Goal: Task Accomplishment & Management: Manage account settings

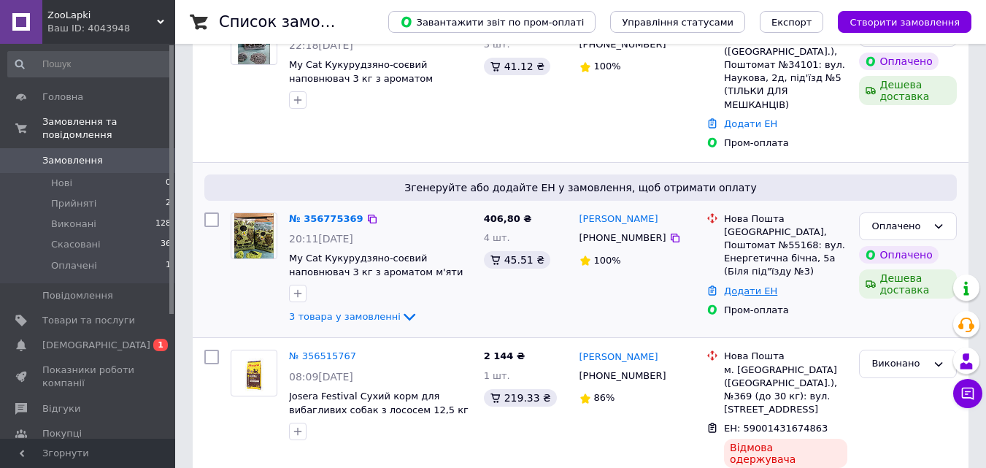
scroll to position [365, 0]
click at [945, 212] on div "Оплачено" at bounding box center [908, 226] width 98 height 28
click at [919, 242] on li "Прийнято" at bounding box center [908, 255] width 96 height 27
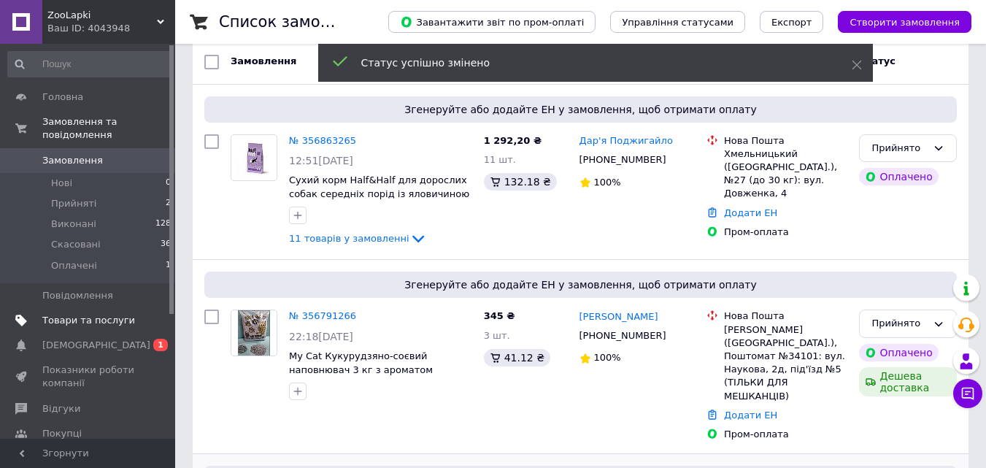
scroll to position [0, 0]
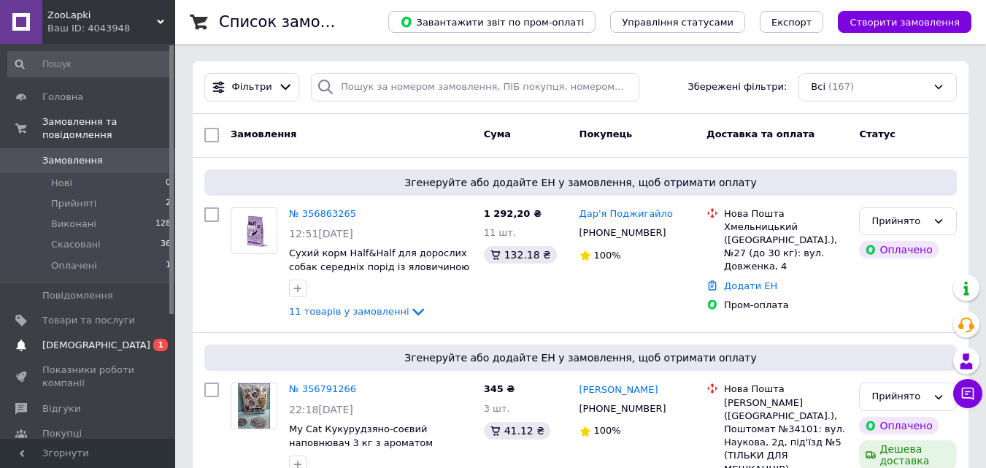
click at [88, 339] on span "[DEMOGRAPHIC_DATA]" at bounding box center [96, 345] width 108 height 13
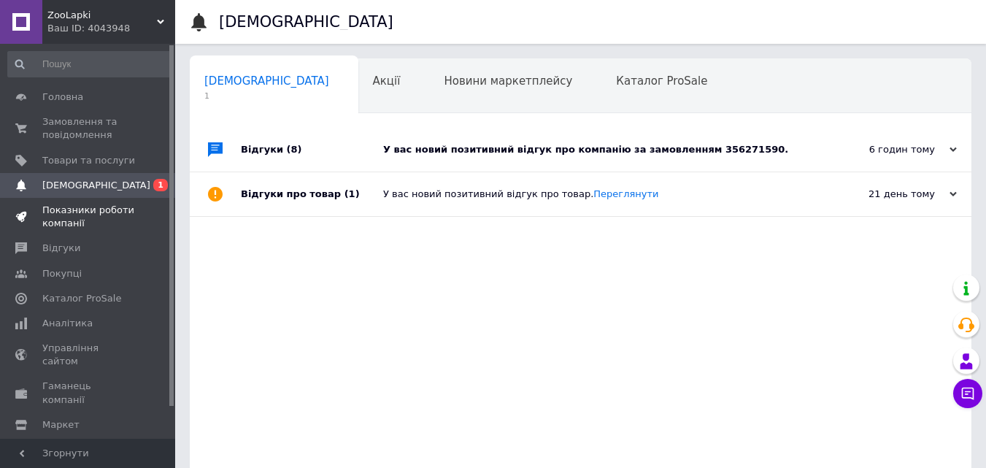
click at [64, 219] on span "Показники роботи компанії" at bounding box center [88, 217] width 93 height 26
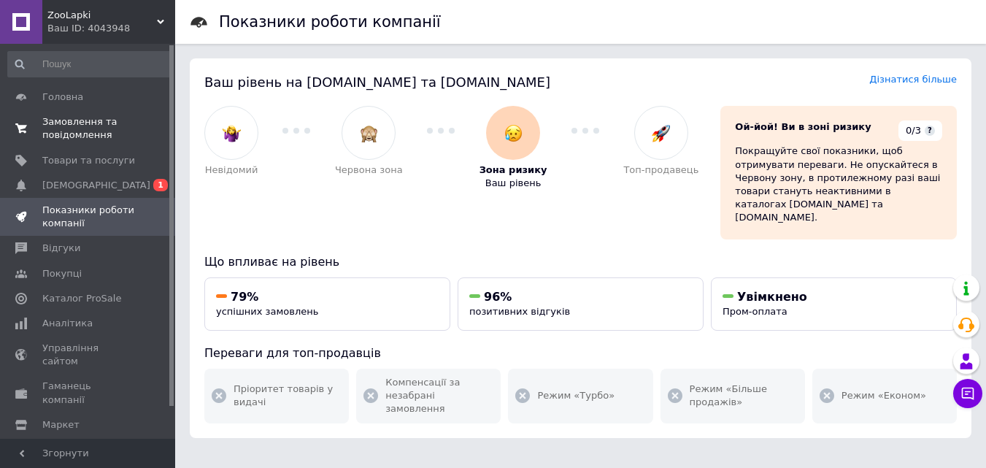
click at [99, 126] on span "Замовлення та повідомлення" at bounding box center [88, 128] width 93 height 26
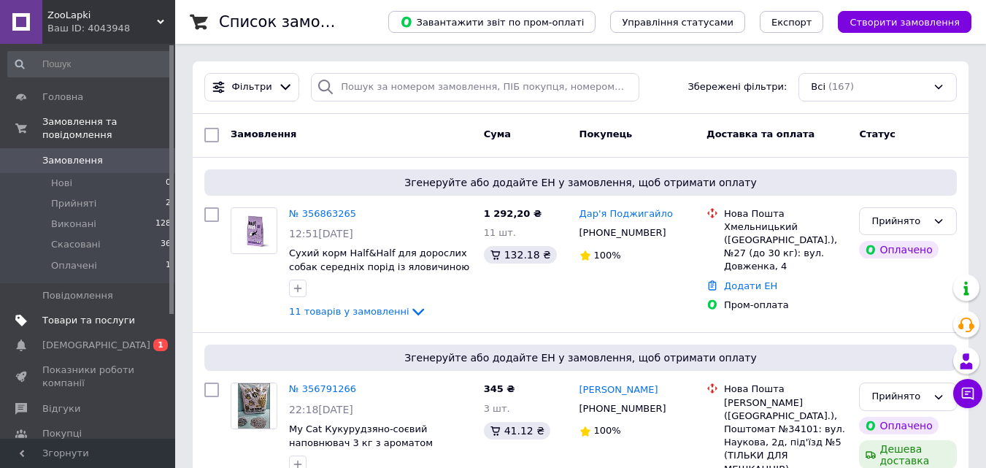
click at [80, 314] on span "Товари та послуги" at bounding box center [88, 320] width 93 height 13
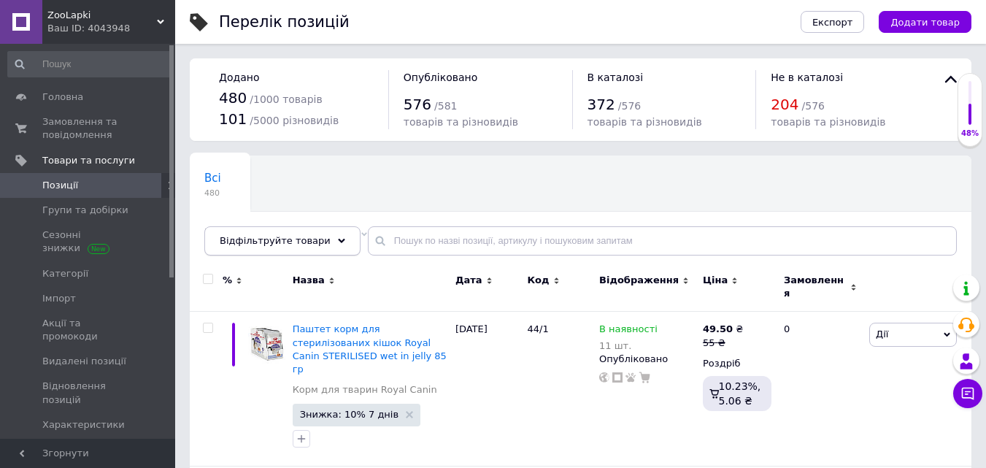
click at [328, 242] on div "Відфільтруйте товари" at bounding box center [282, 240] width 156 height 29
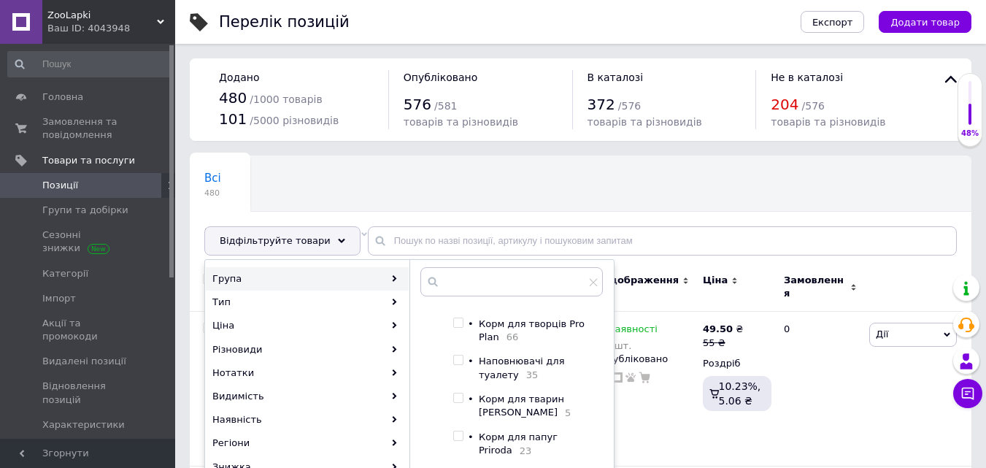
scroll to position [438, 0]
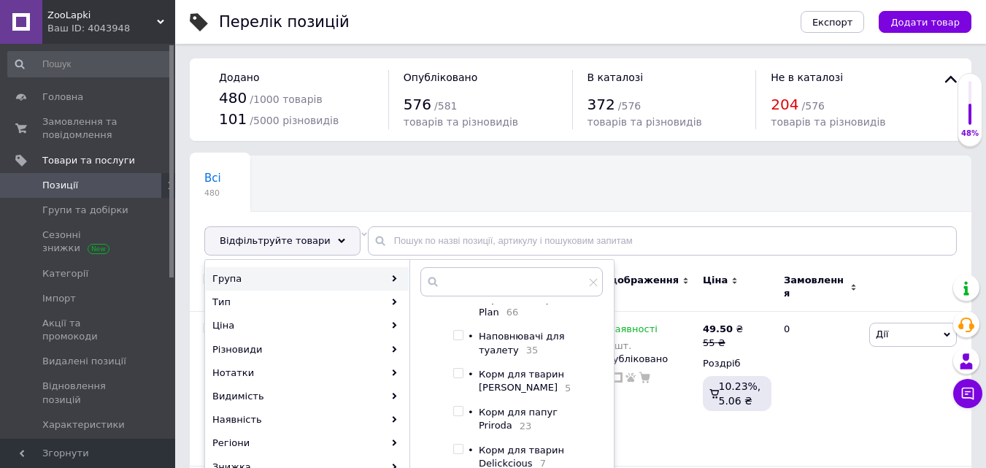
click at [464, 340] on div at bounding box center [458, 335] width 11 height 10
click at [458, 340] on input "checkbox" at bounding box center [457, 335] width 9 height 9
checkbox input "true"
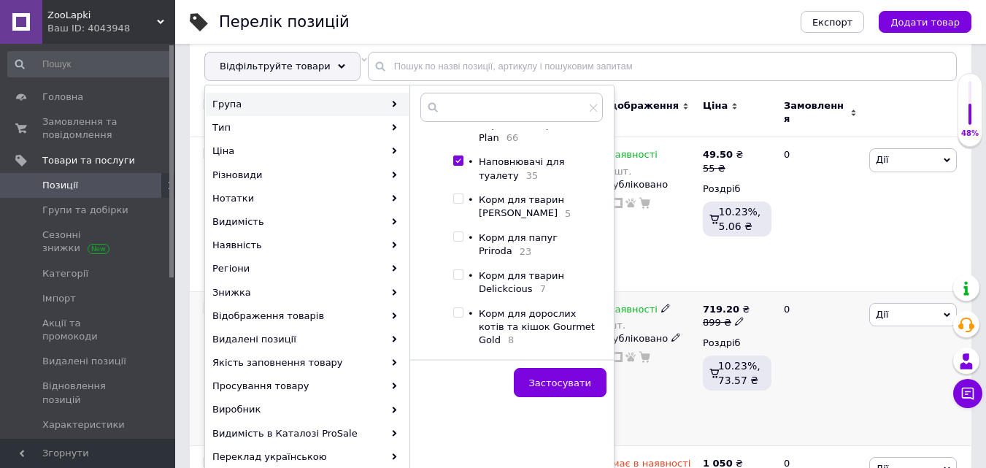
scroll to position [219, 0]
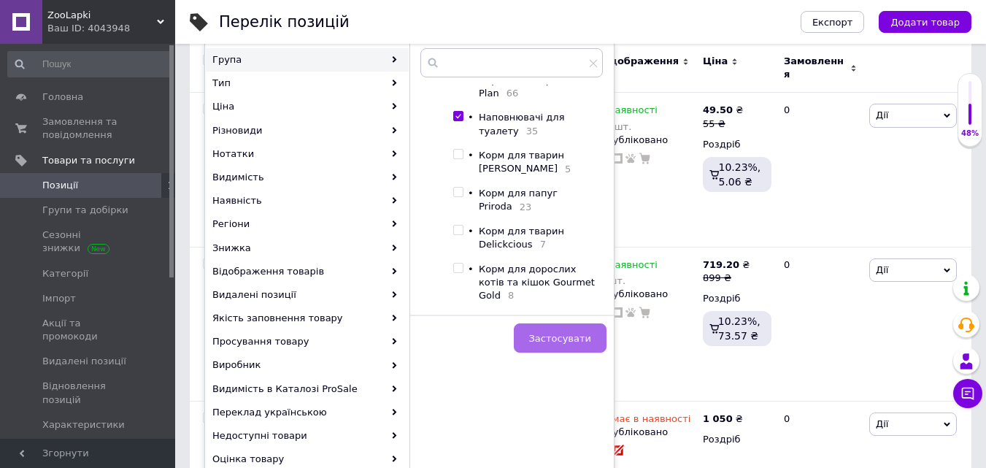
click at [591, 338] on button "Застосувати" at bounding box center [560, 337] width 93 height 29
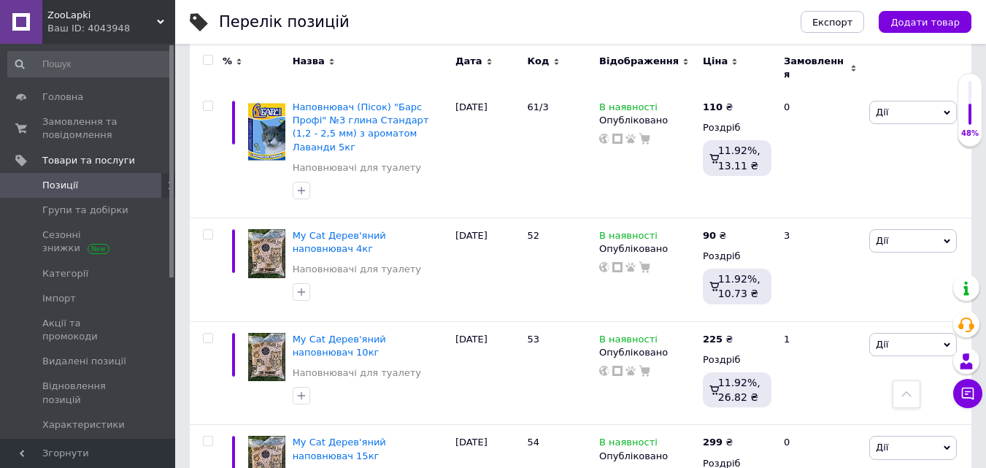
scroll to position [657, 0]
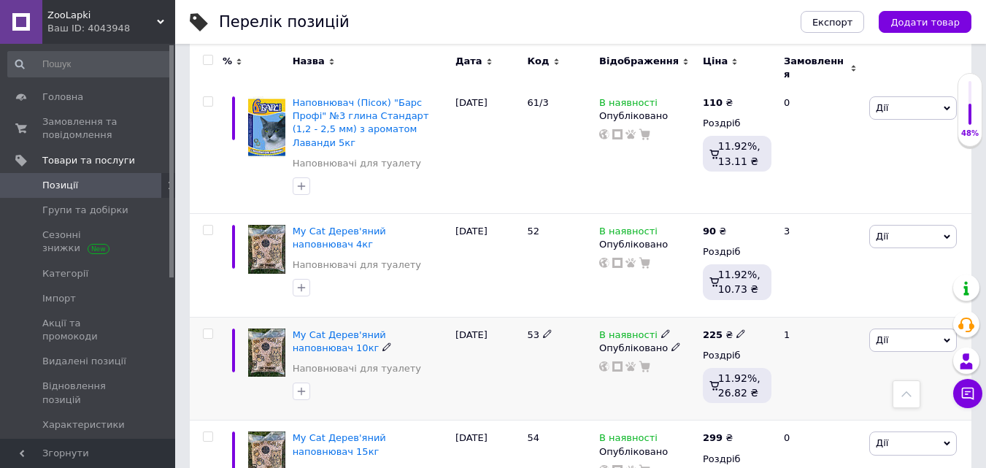
click at [661, 329] on icon at bounding box center [665, 333] width 9 height 9
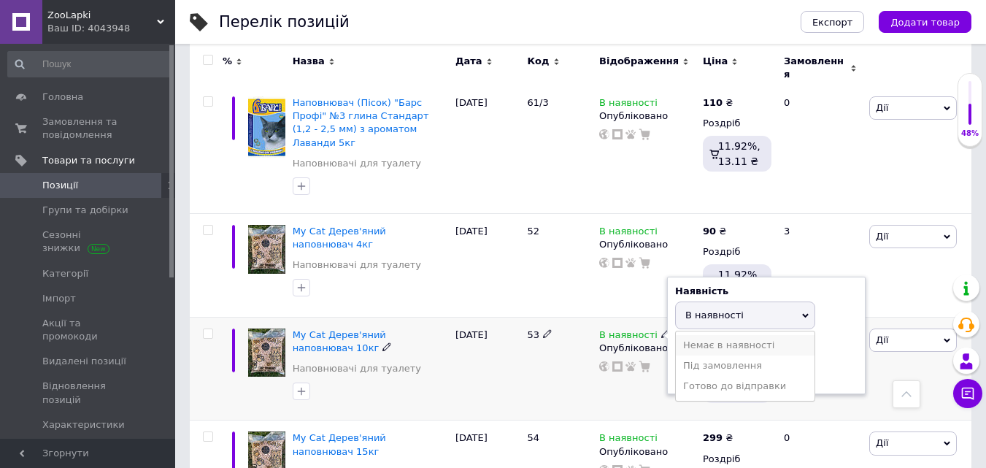
click at [690, 335] on li "Немає в наявності" at bounding box center [745, 345] width 139 height 20
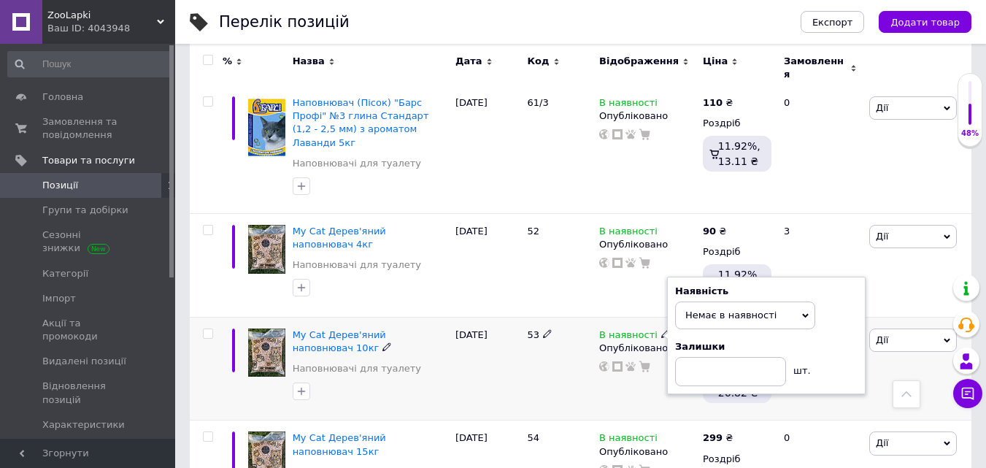
click at [824, 340] on div "Залишки" at bounding box center [766, 346] width 183 height 13
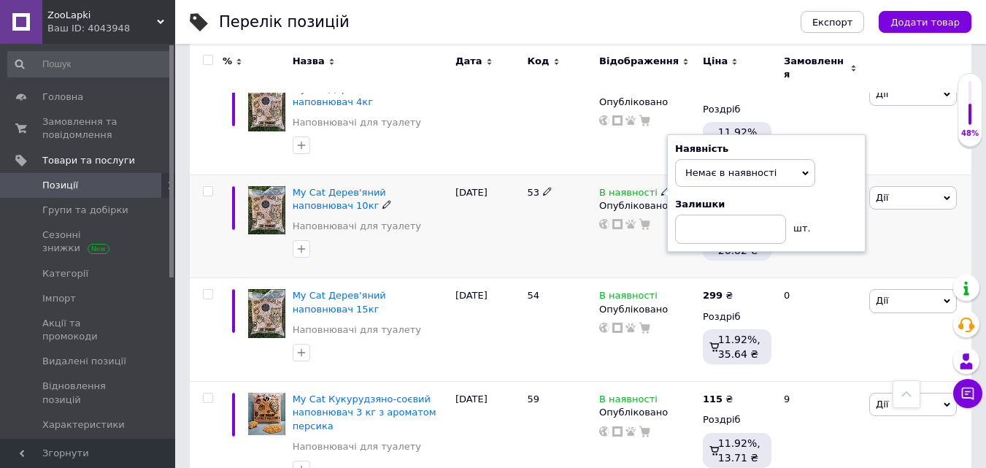
scroll to position [803, 0]
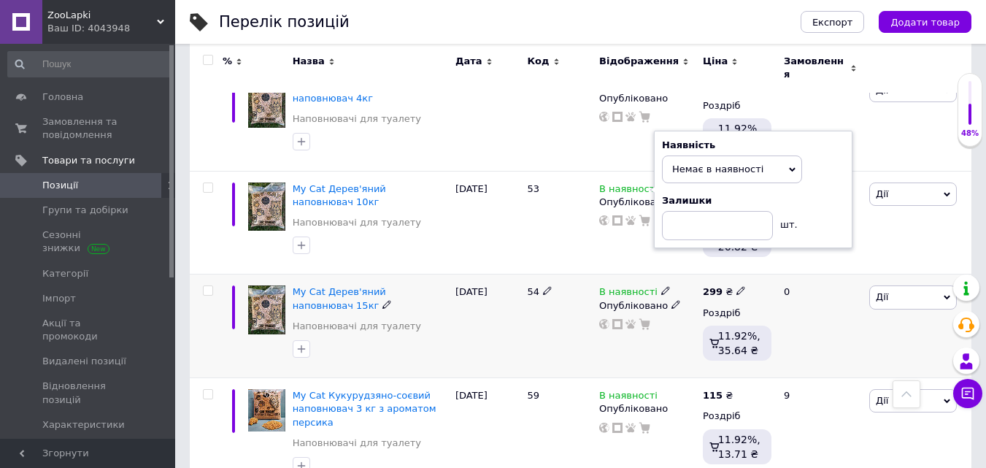
click at [661, 286] on icon at bounding box center [665, 290] width 9 height 9
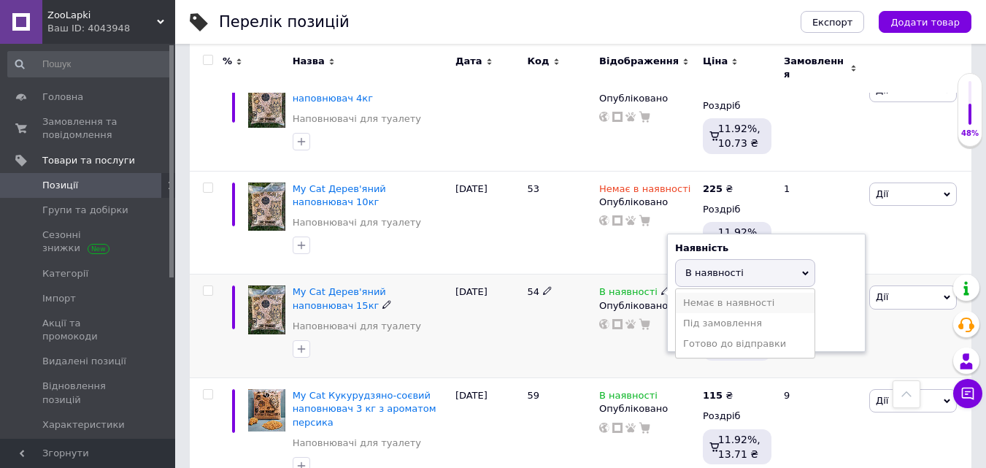
click at [727, 293] on li "Немає в наявності" at bounding box center [745, 303] width 139 height 20
click at [833, 298] on div "Залишки" at bounding box center [766, 304] width 183 height 13
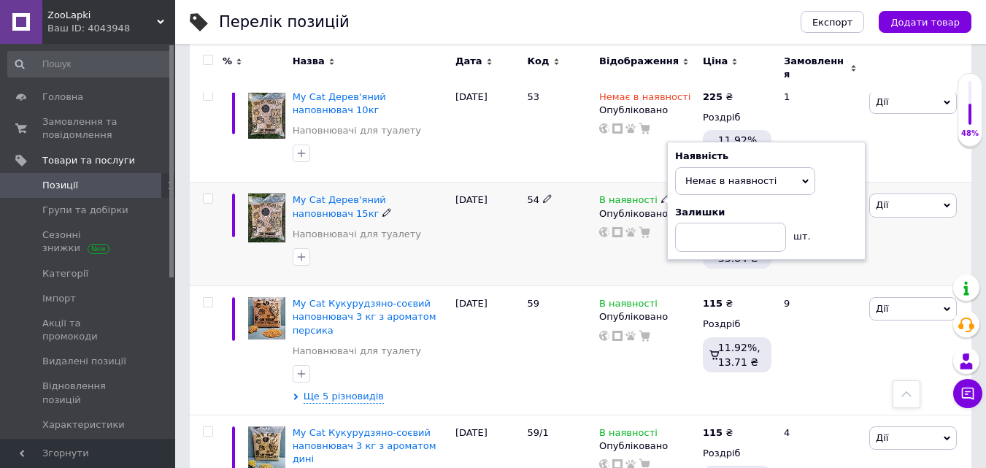
scroll to position [949, 0]
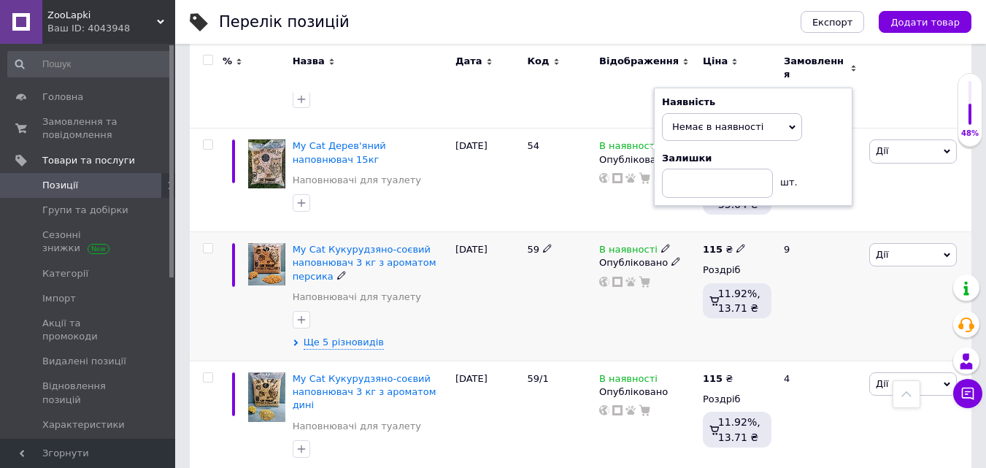
click at [661, 244] on icon at bounding box center [665, 248] width 9 height 9
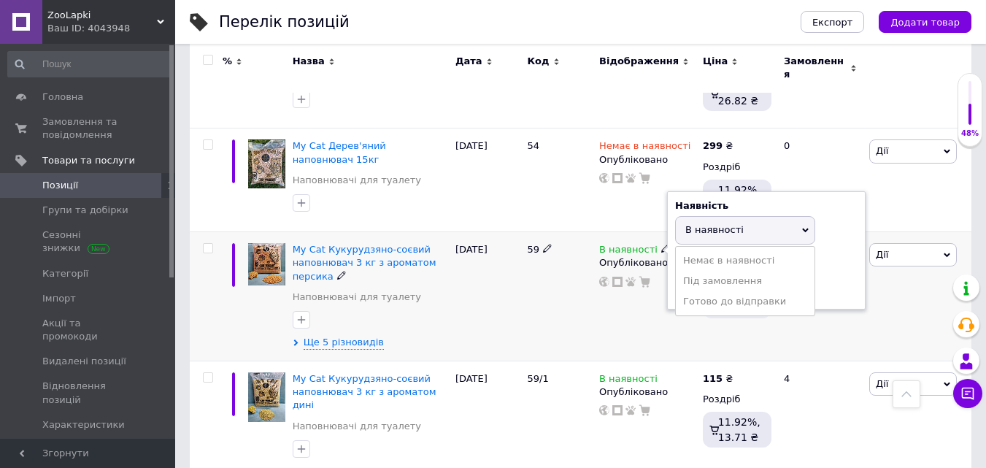
click at [826, 256] on div "Залишки шт." at bounding box center [766, 279] width 183 height 46
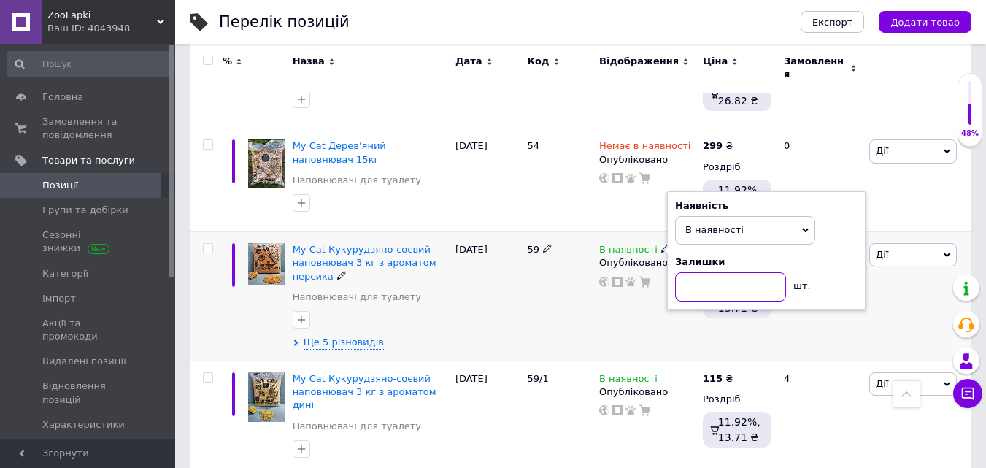
click at [721, 272] on input at bounding box center [730, 286] width 111 height 29
type input "3"
click at [570, 275] on div "59" at bounding box center [559, 296] width 72 height 129
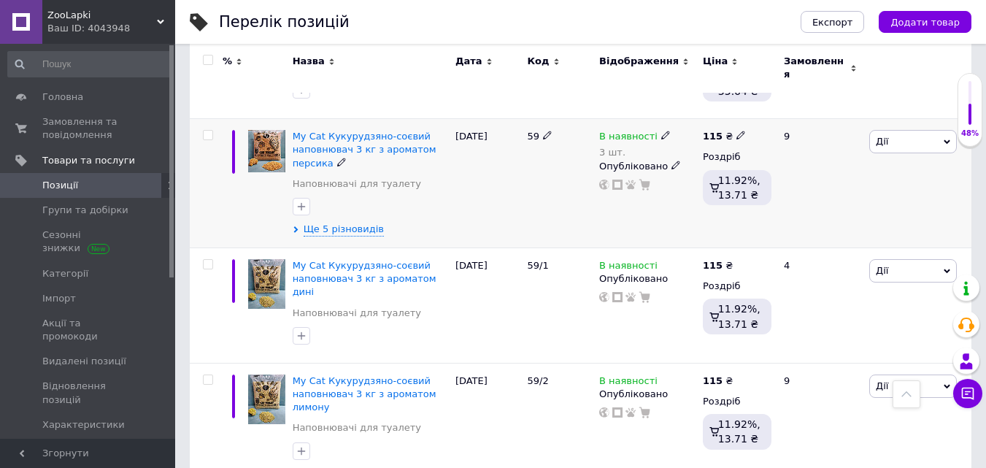
scroll to position [1095, 0]
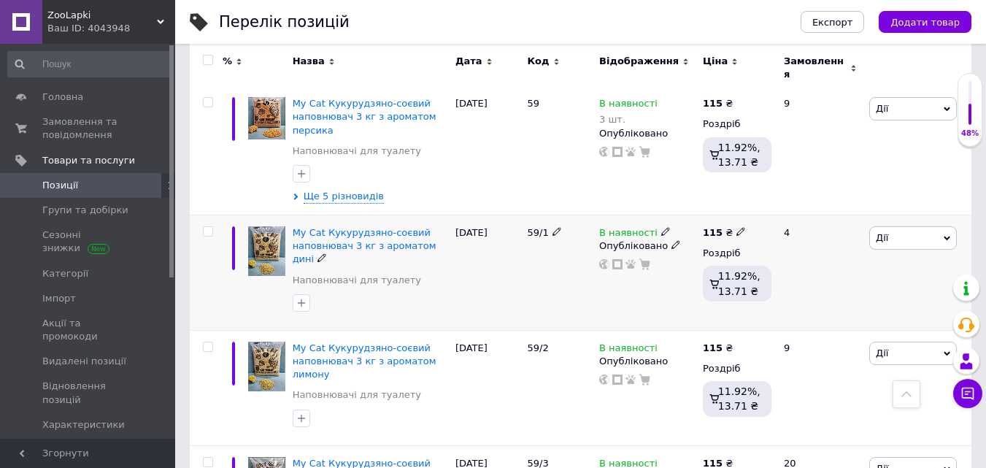
click at [661, 228] on use at bounding box center [665, 232] width 8 height 8
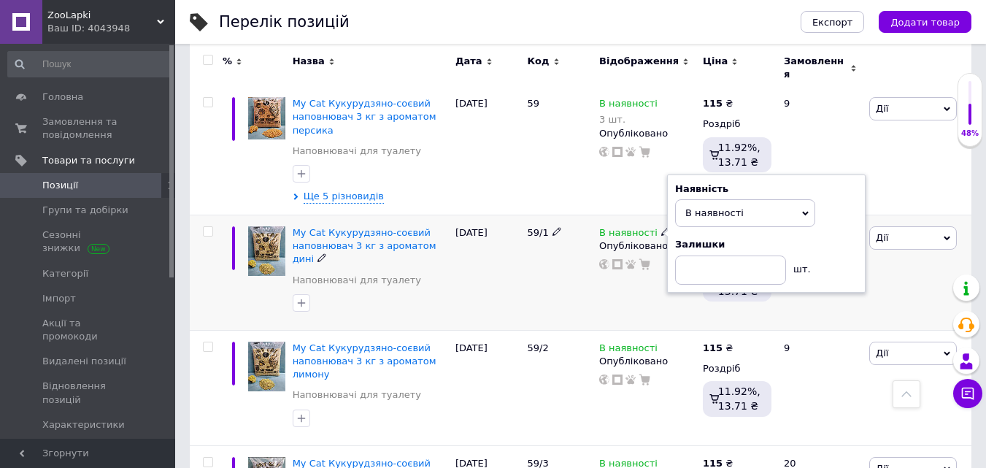
click at [827, 188] on div "Наявність В наявності Немає в наявності Під замовлення Готово до відправки Зали…" at bounding box center [766, 234] width 183 height 102
click at [751, 256] on input at bounding box center [730, 270] width 111 height 29
type input "2"
click at [574, 222] on div "59/1" at bounding box center [559, 272] width 72 height 115
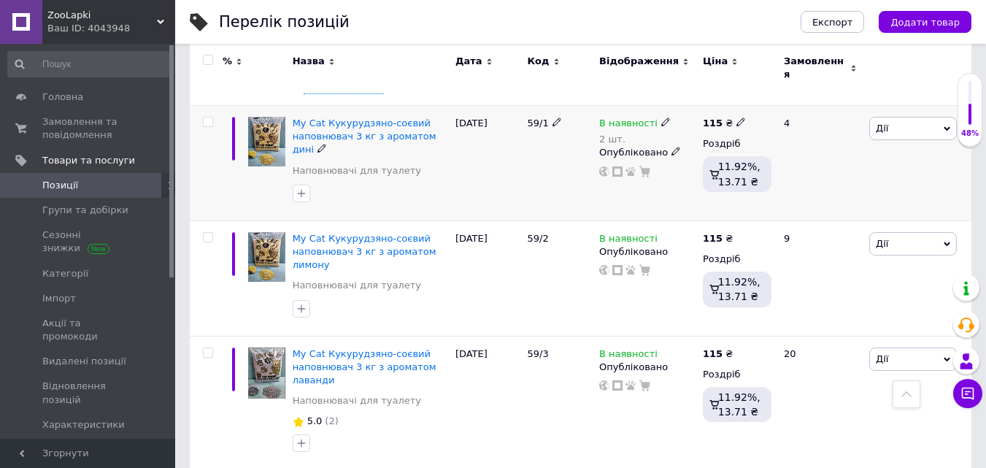
scroll to position [1241, 0]
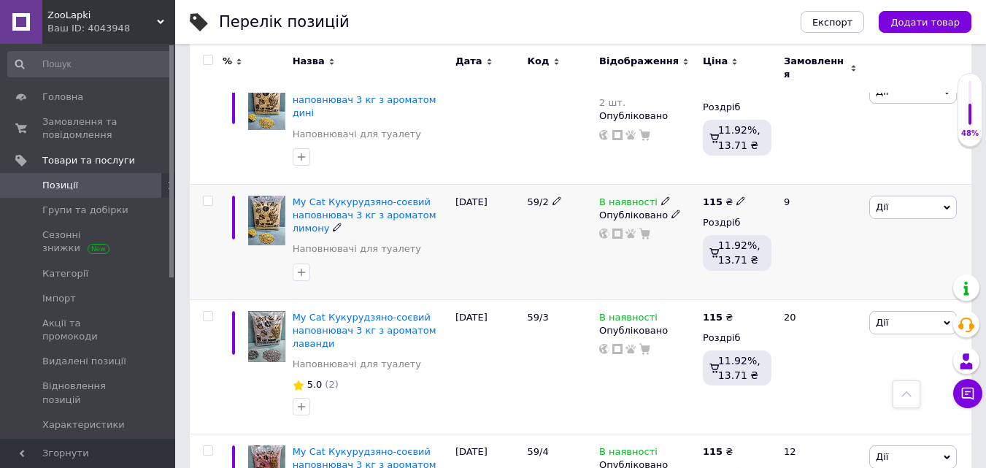
click at [661, 196] on icon at bounding box center [665, 200] width 9 height 9
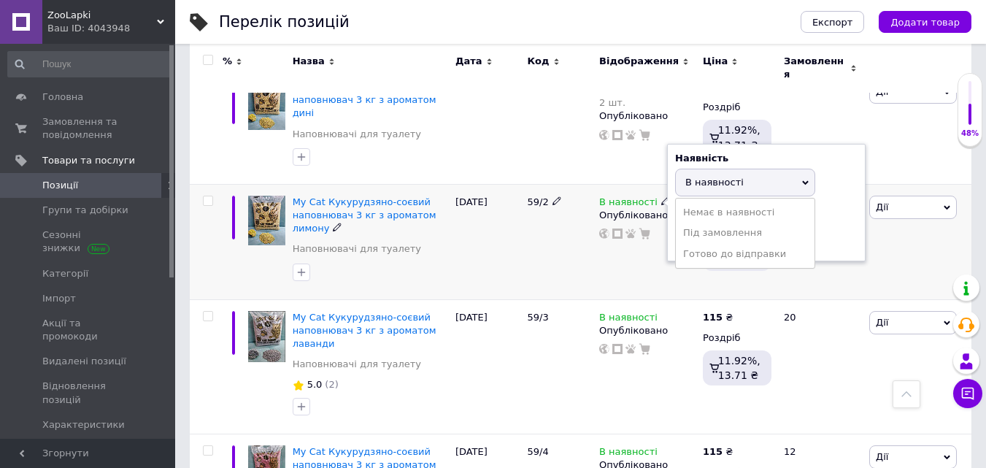
click at [829, 152] on div "Наявність В наявності Немає в наявності Під замовлення Готово до відправки Зали…" at bounding box center [766, 203] width 183 height 102
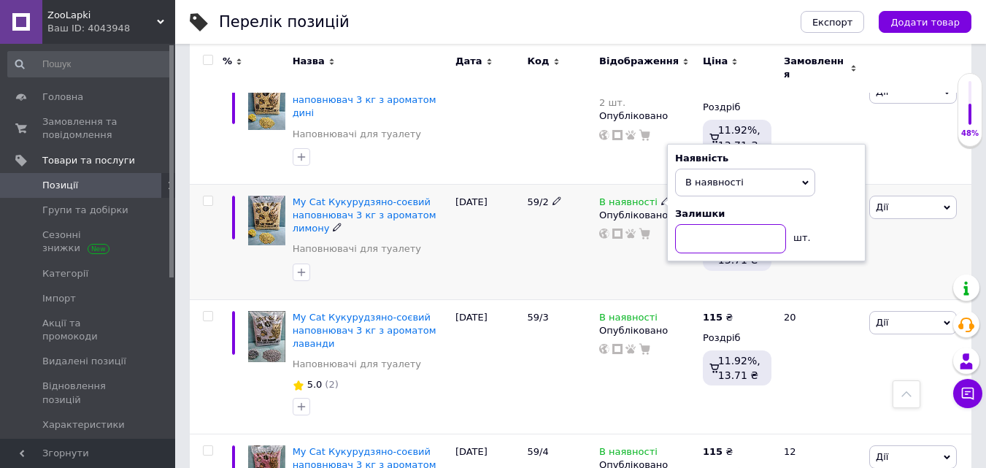
click at [734, 224] on input at bounding box center [730, 238] width 111 height 29
type input "3"
click at [518, 184] on div "[DATE]" at bounding box center [488, 241] width 72 height 115
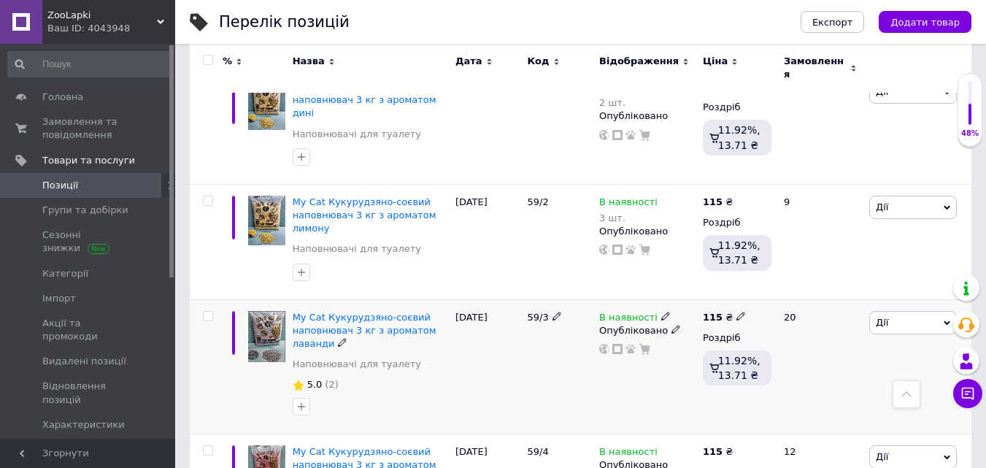
click at [661, 312] on icon at bounding box center [665, 316] width 9 height 9
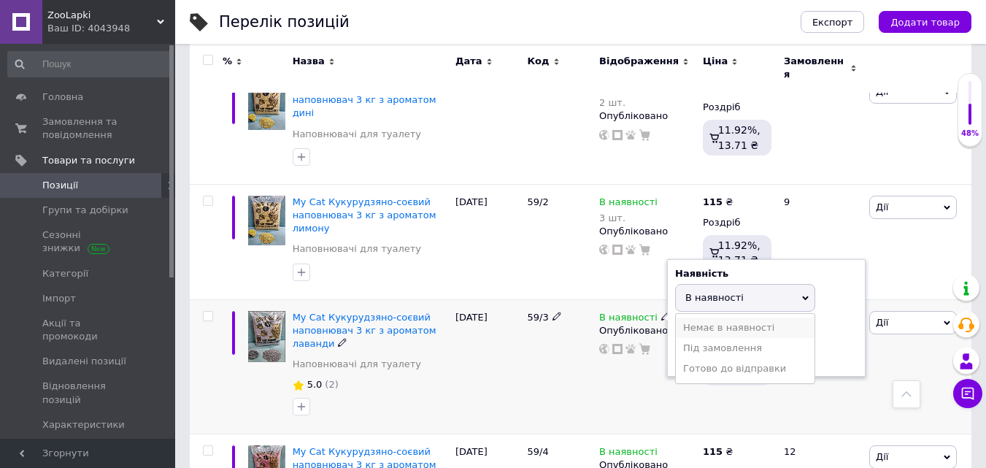
click at [733, 318] on li "Немає в наявності" at bounding box center [745, 328] width 139 height 20
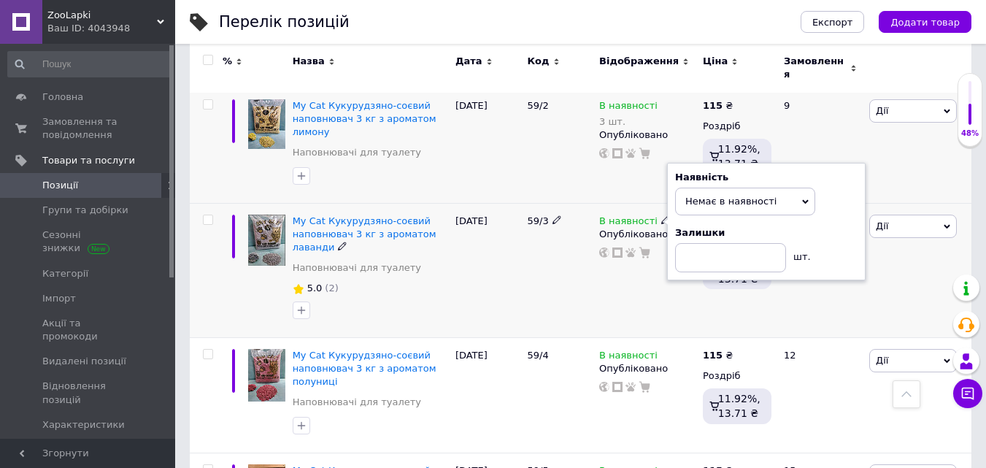
scroll to position [1314, 0]
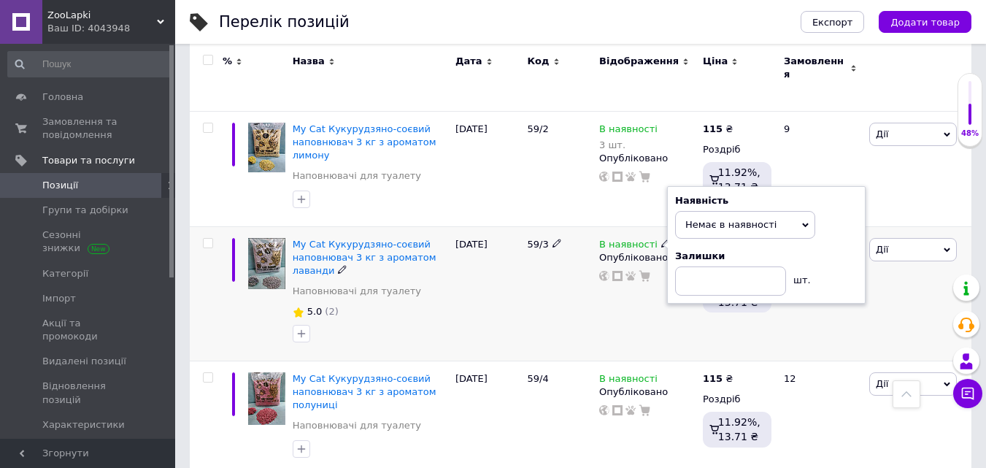
click at [808, 211] on span "Немає в наявності" at bounding box center [745, 225] width 140 height 28
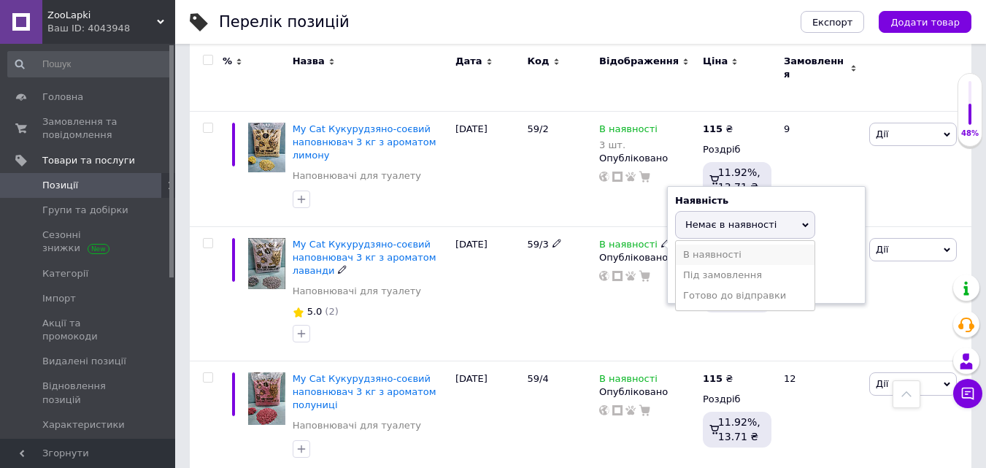
click at [769, 245] on li "В наявності" at bounding box center [745, 255] width 139 height 20
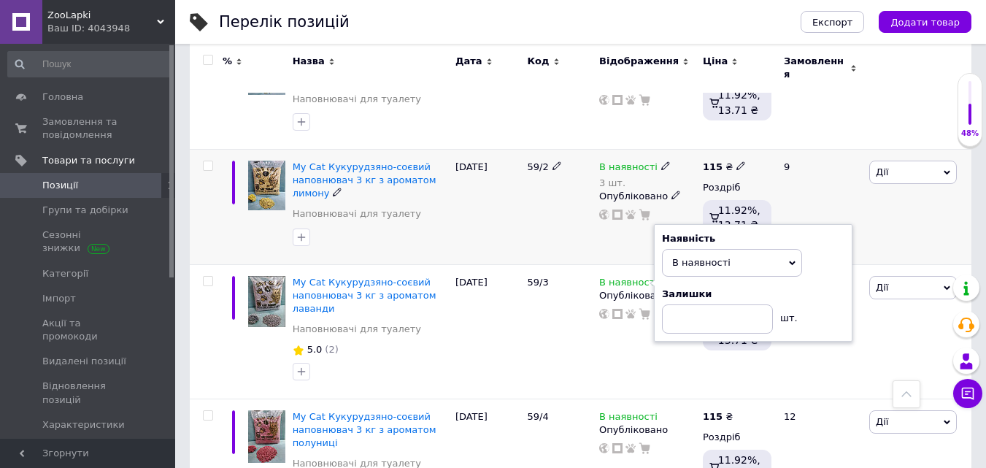
scroll to position [1168, 0]
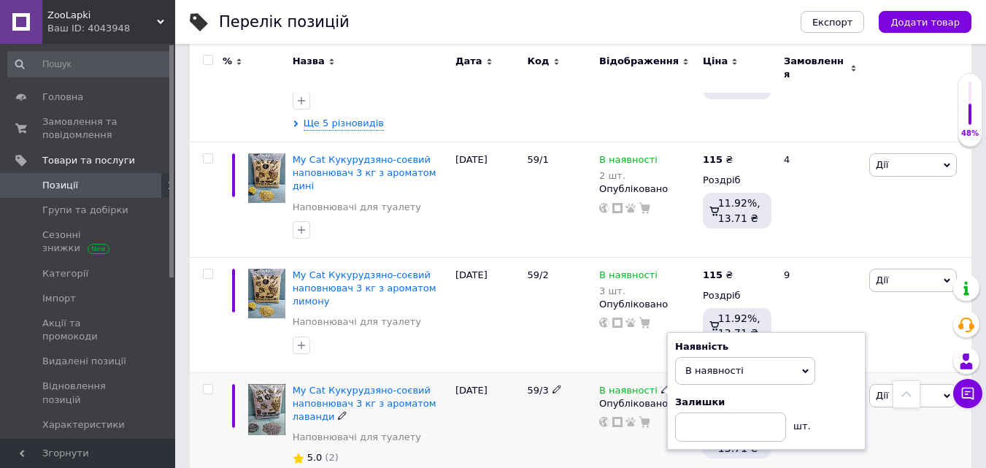
click at [799, 357] on span "В наявності" at bounding box center [745, 371] width 140 height 28
click at [826, 340] on div "Наявність В наявності Немає в наявності Під замовлення Готово до відправки Зали…" at bounding box center [766, 391] width 183 height 102
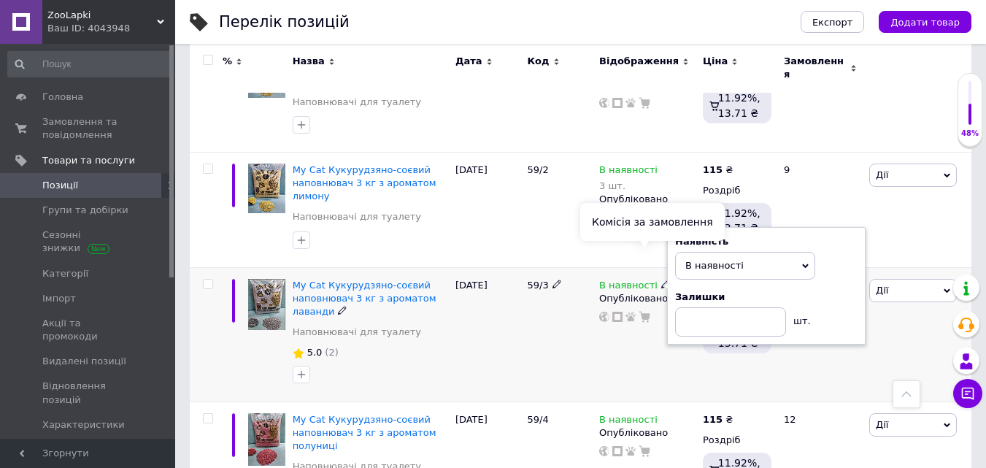
scroll to position [1241, 0]
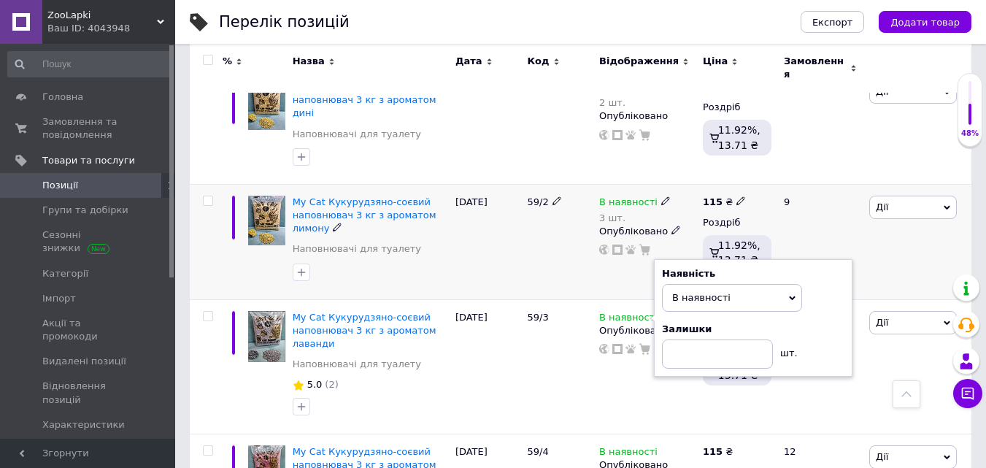
click at [612, 212] on div "3 шт." at bounding box center [635, 217] width 72 height 11
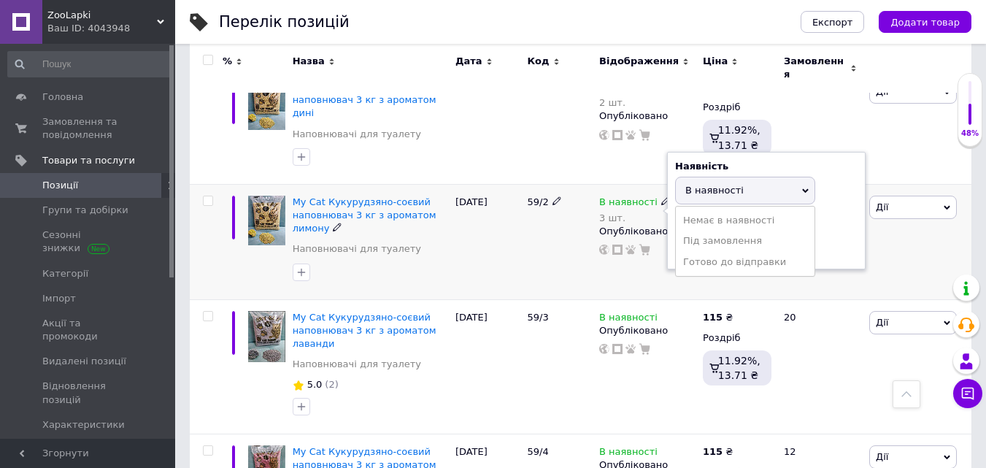
click at [831, 160] on div "Наявність В наявності Немає в наявності Під замовлення Готово до відправки Зали…" at bounding box center [766, 211] width 183 height 102
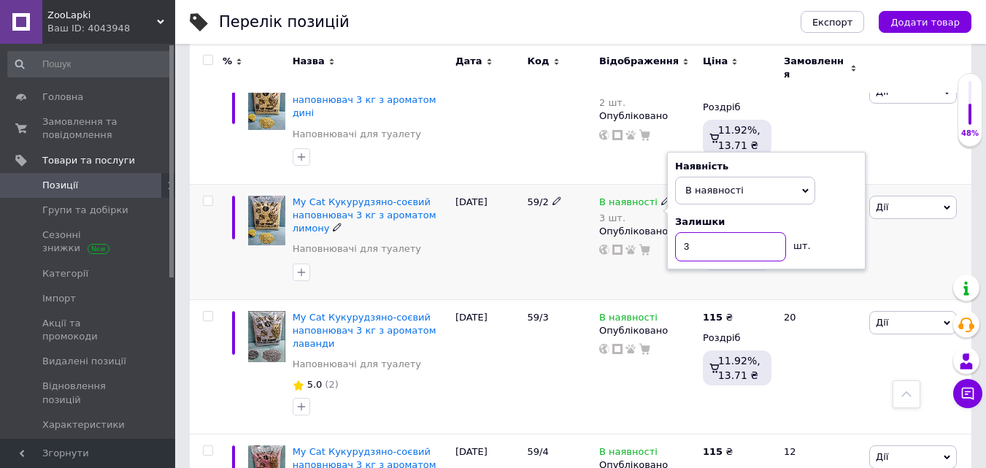
click at [737, 232] on input "3" at bounding box center [730, 246] width 111 height 29
click at [561, 184] on div "59/2" at bounding box center [559, 241] width 72 height 115
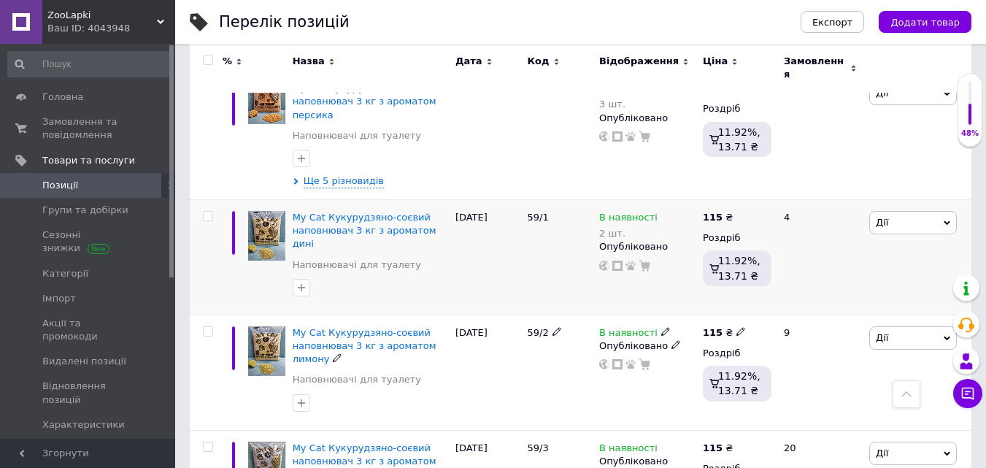
scroll to position [1095, 0]
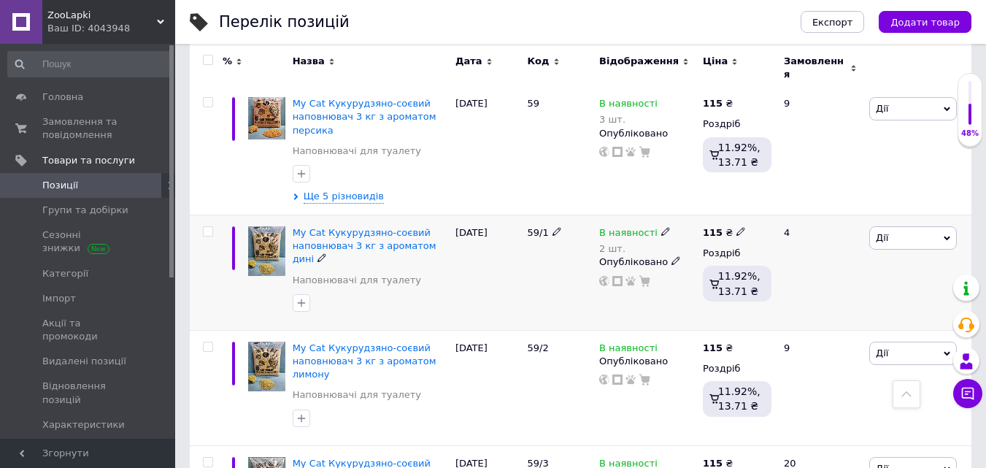
click at [661, 227] on icon at bounding box center [665, 231] width 9 height 9
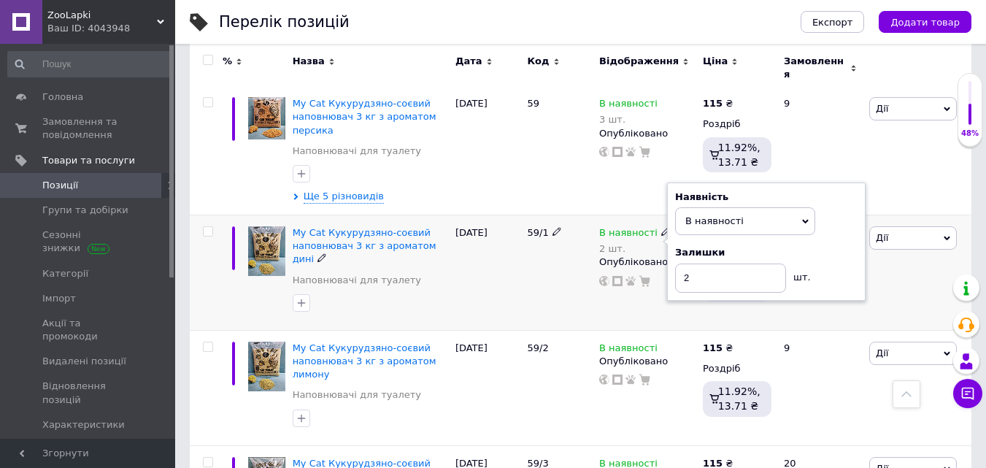
click at [843, 191] on div "Наявність В наявності Немає в наявності Під замовлення Готово до відправки Зали…" at bounding box center [766, 242] width 183 height 102
click at [741, 264] on input "2" at bounding box center [730, 278] width 111 height 29
click at [518, 234] on div "[DATE]" at bounding box center [488, 272] width 72 height 115
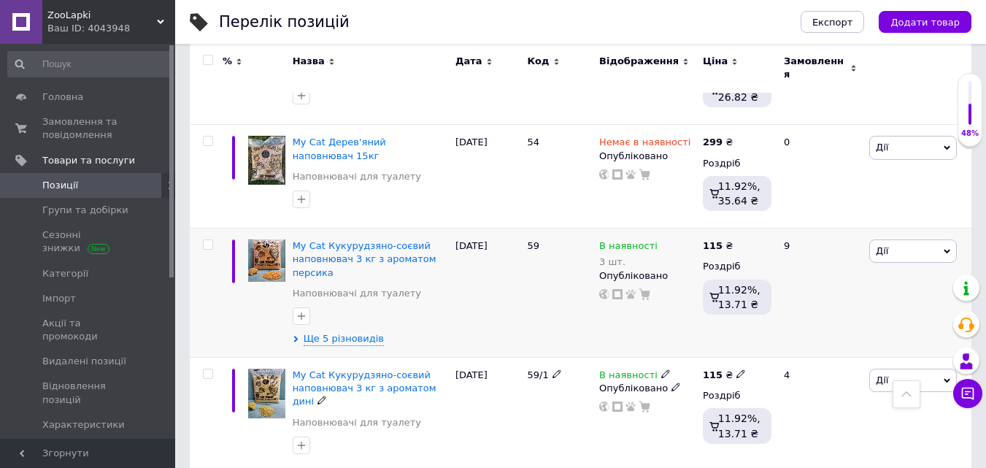
scroll to position [949, 0]
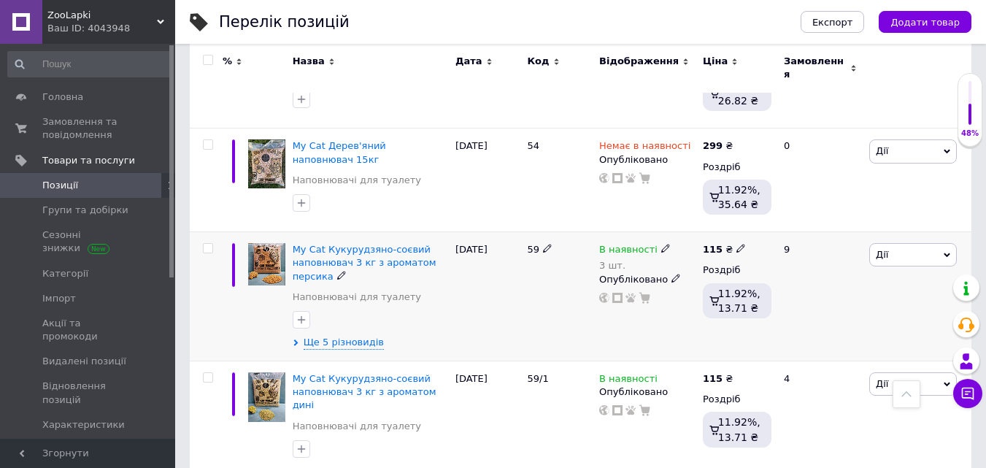
click at [661, 244] on icon at bounding box center [665, 248] width 9 height 9
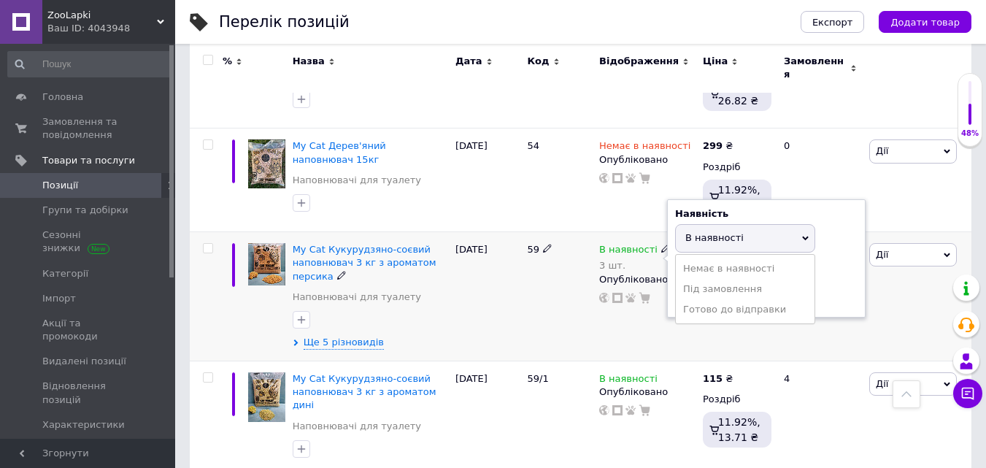
click at [832, 264] on div "Залишки" at bounding box center [766, 270] width 183 height 13
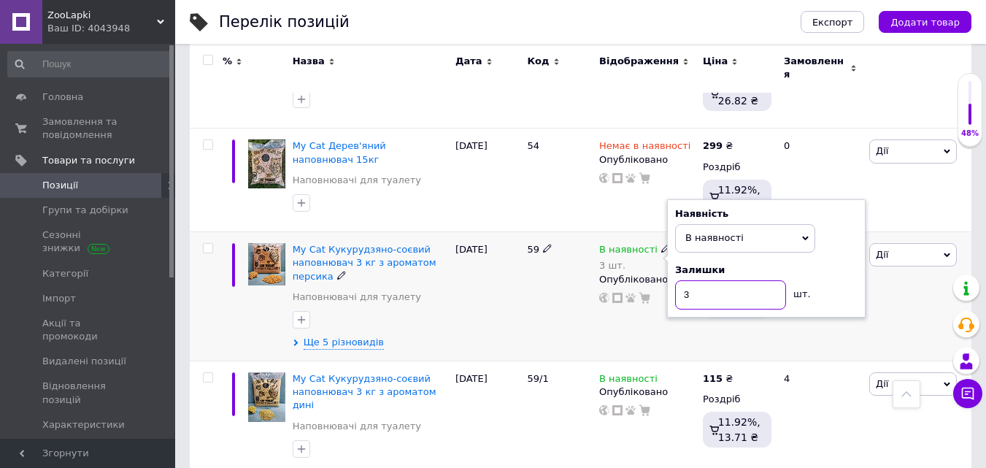
click at [752, 280] on input "3" at bounding box center [730, 294] width 111 height 29
click at [483, 247] on div "[DATE]" at bounding box center [488, 296] width 72 height 129
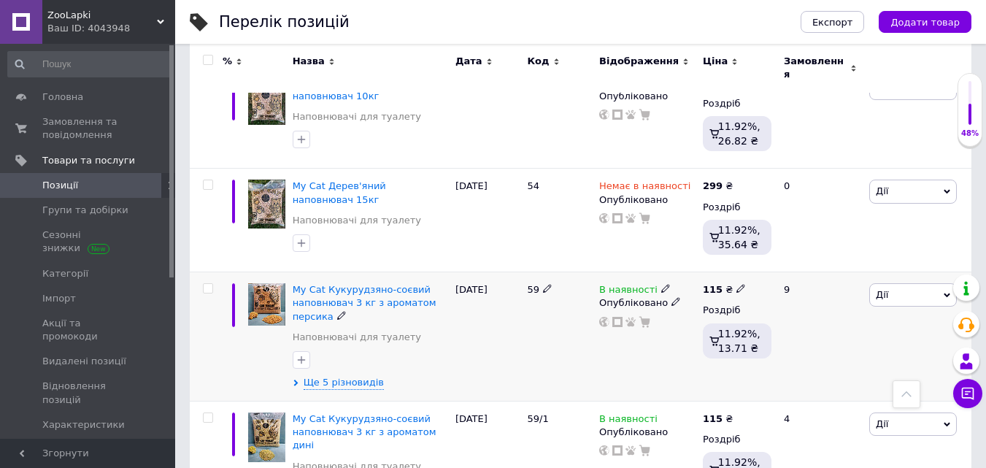
scroll to position [876, 0]
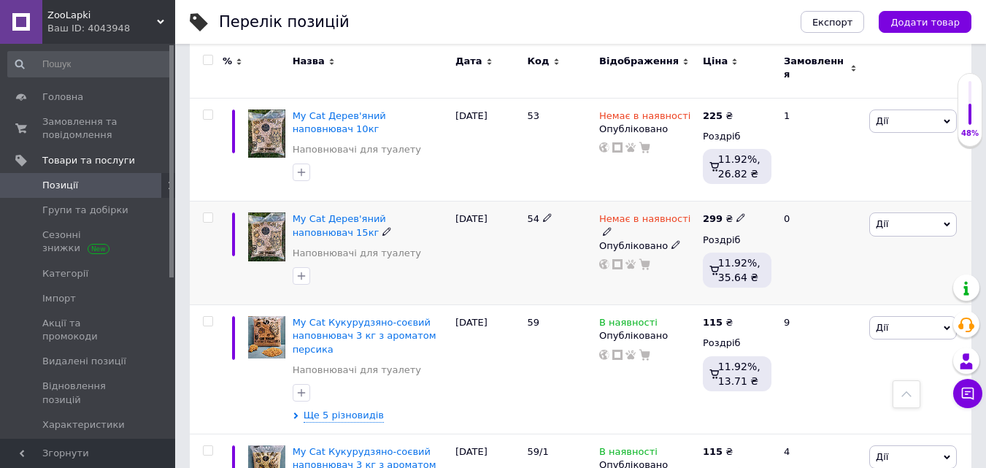
click at [612, 227] on icon at bounding box center [607, 231] width 9 height 9
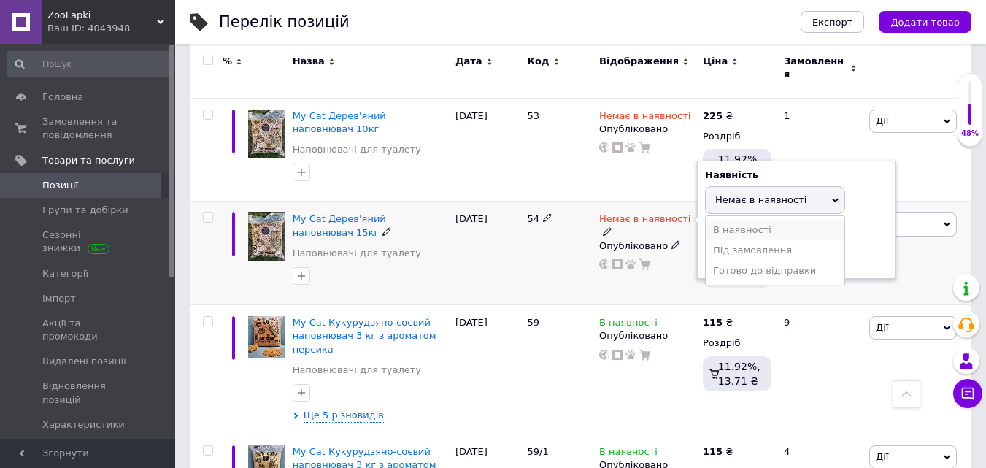
click at [731, 220] on li "В наявності" at bounding box center [775, 230] width 139 height 20
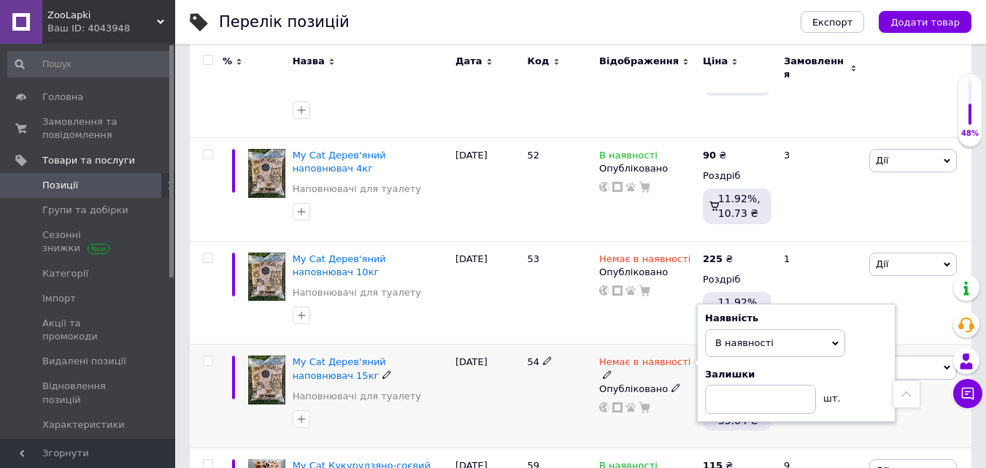
scroll to position [730, 0]
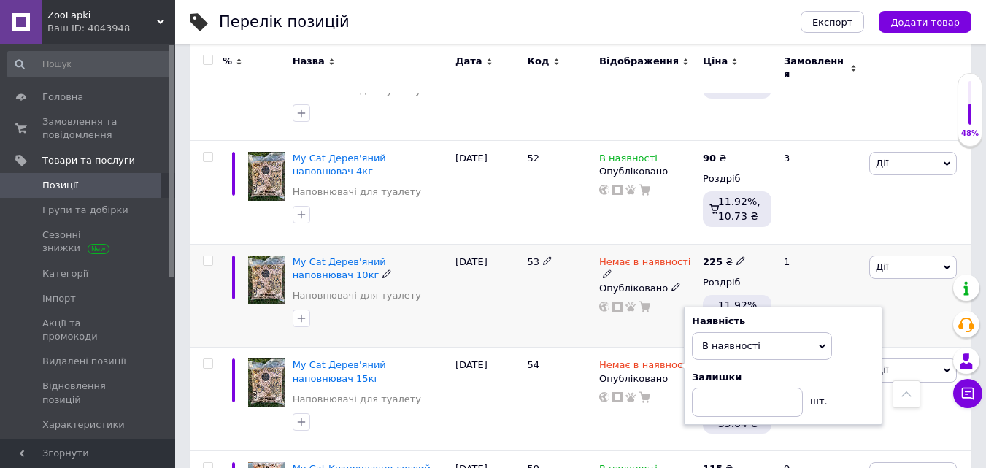
click at [612, 269] on icon at bounding box center [607, 273] width 9 height 9
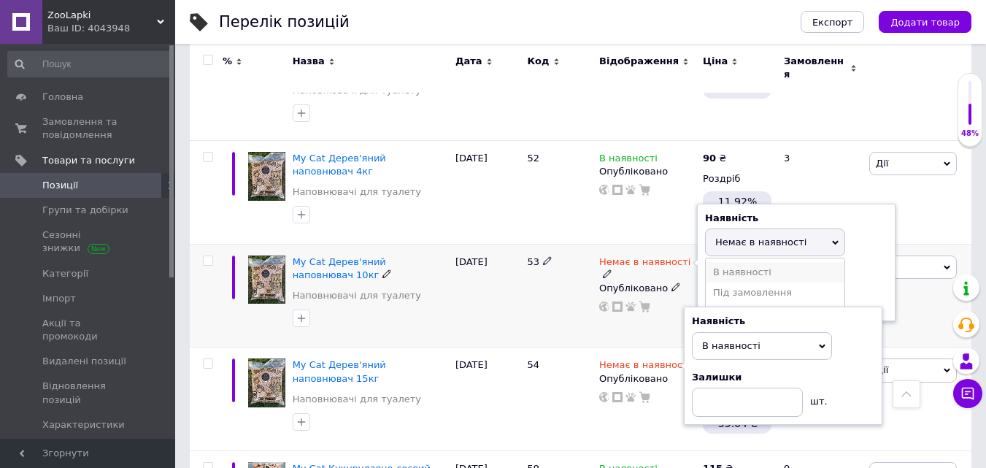
click at [724, 262] on li "В наявності" at bounding box center [775, 272] width 139 height 20
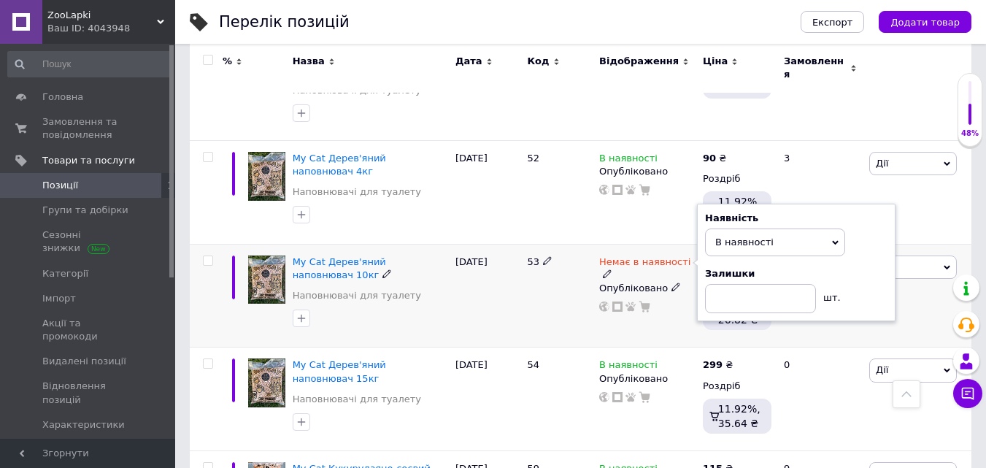
click at [574, 244] on div "53" at bounding box center [559, 296] width 72 height 104
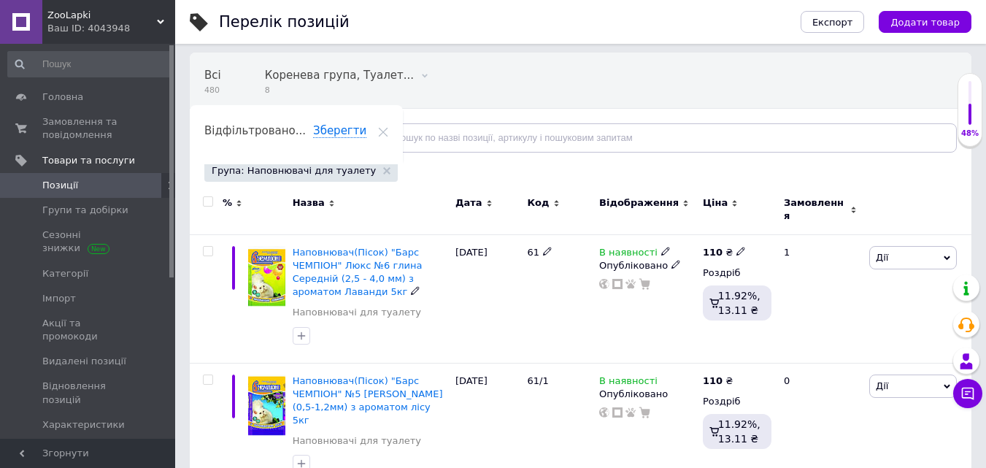
scroll to position [0, 0]
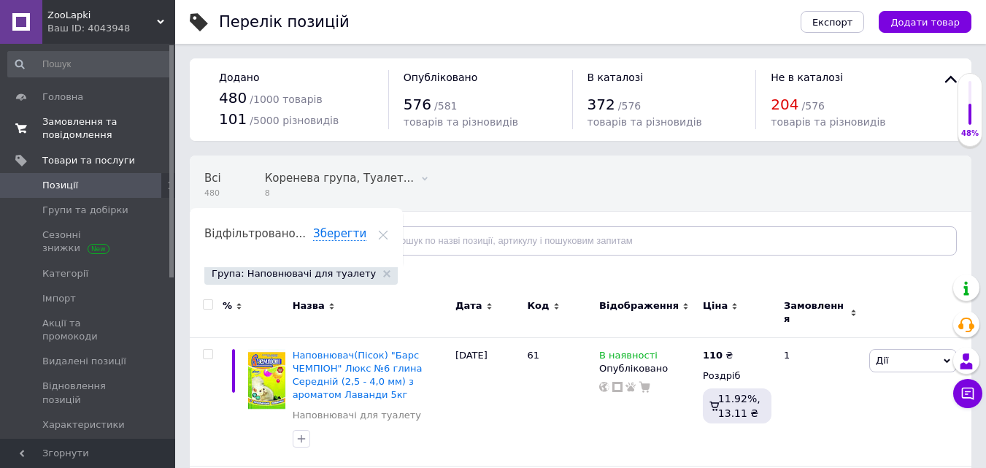
click at [67, 120] on span "Замовлення та повідомлення" at bounding box center [88, 128] width 93 height 26
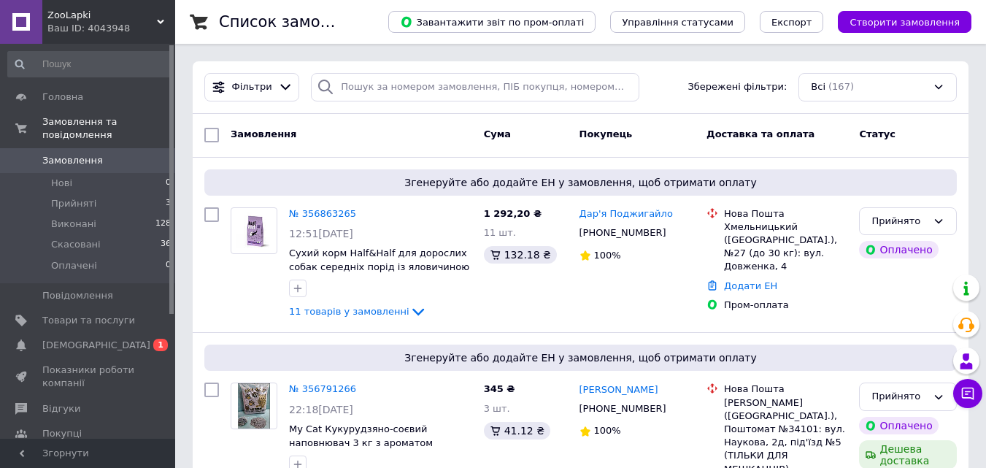
click at [50, 148] on link "Замовлення 0" at bounding box center [90, 160] width 180 height 25
click at [71, 314] on span "Товари та послуги" at bounding box center [88, 320] width 93 height 13
